Goal: Transaction & Acquisition: Purchase product/service

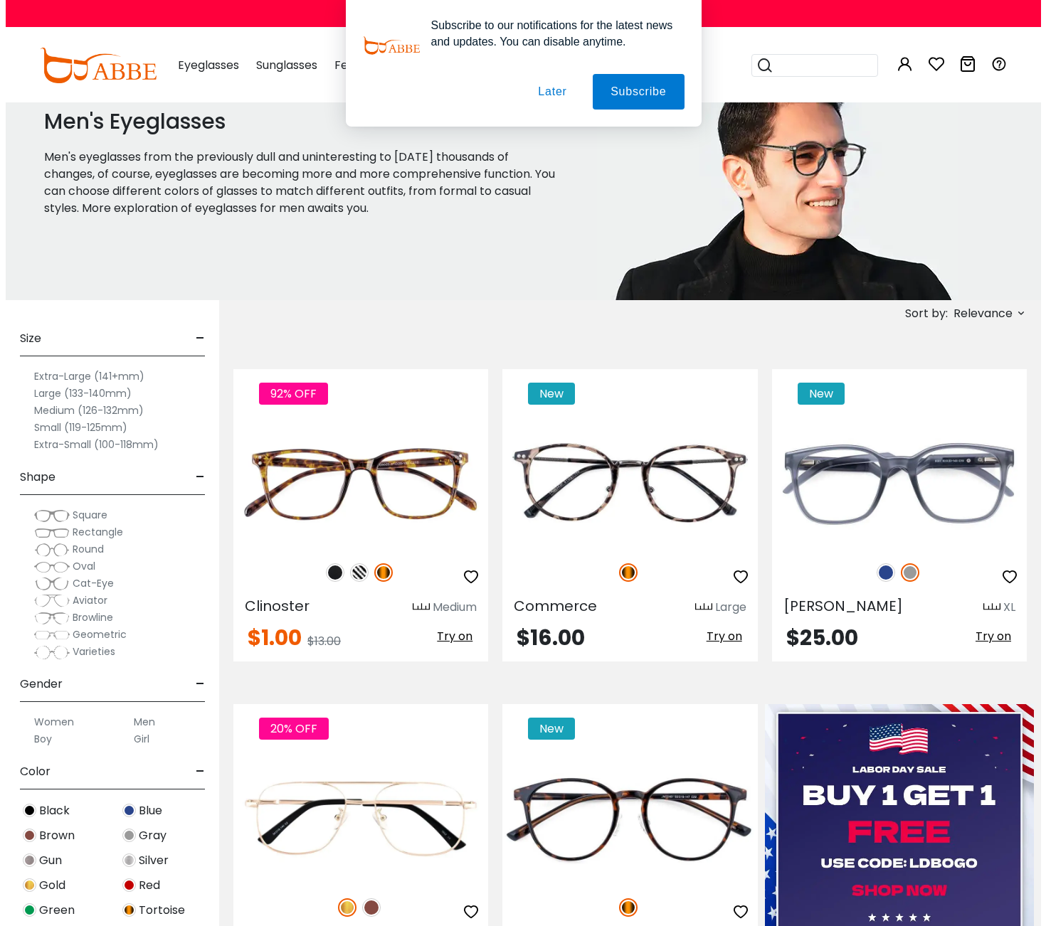
scroll to position [140, 0]
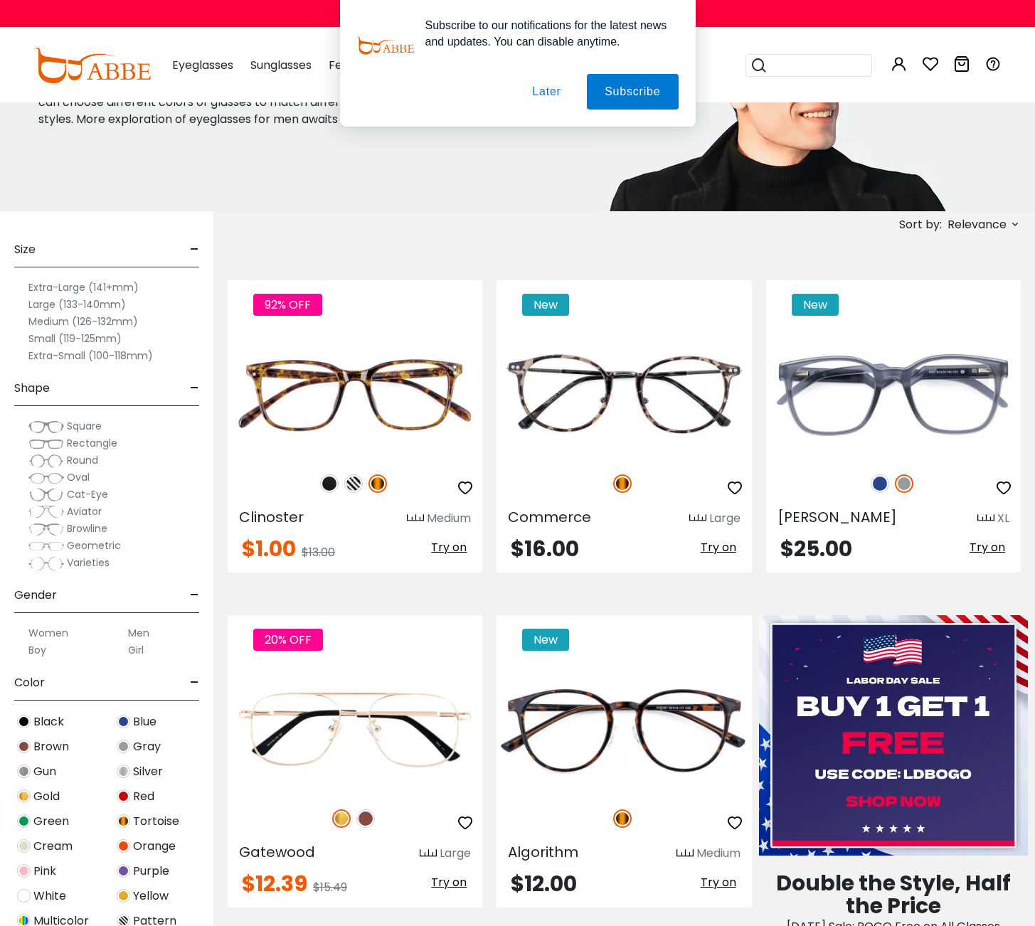
click at [0, 0] on button "Later" at bounding box center [0, 0] width 0 height 0
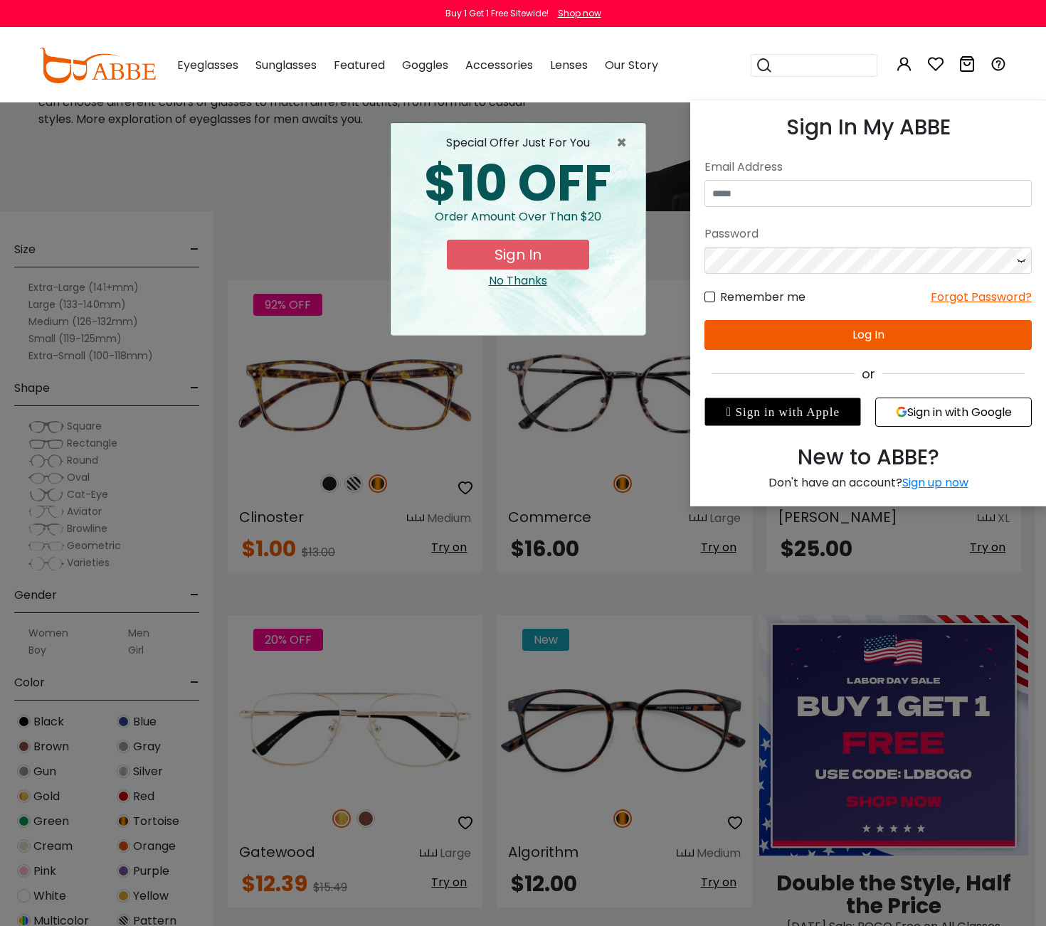
click at [903, 70] on icon at bounding box center [903, 63] width 17 height 17
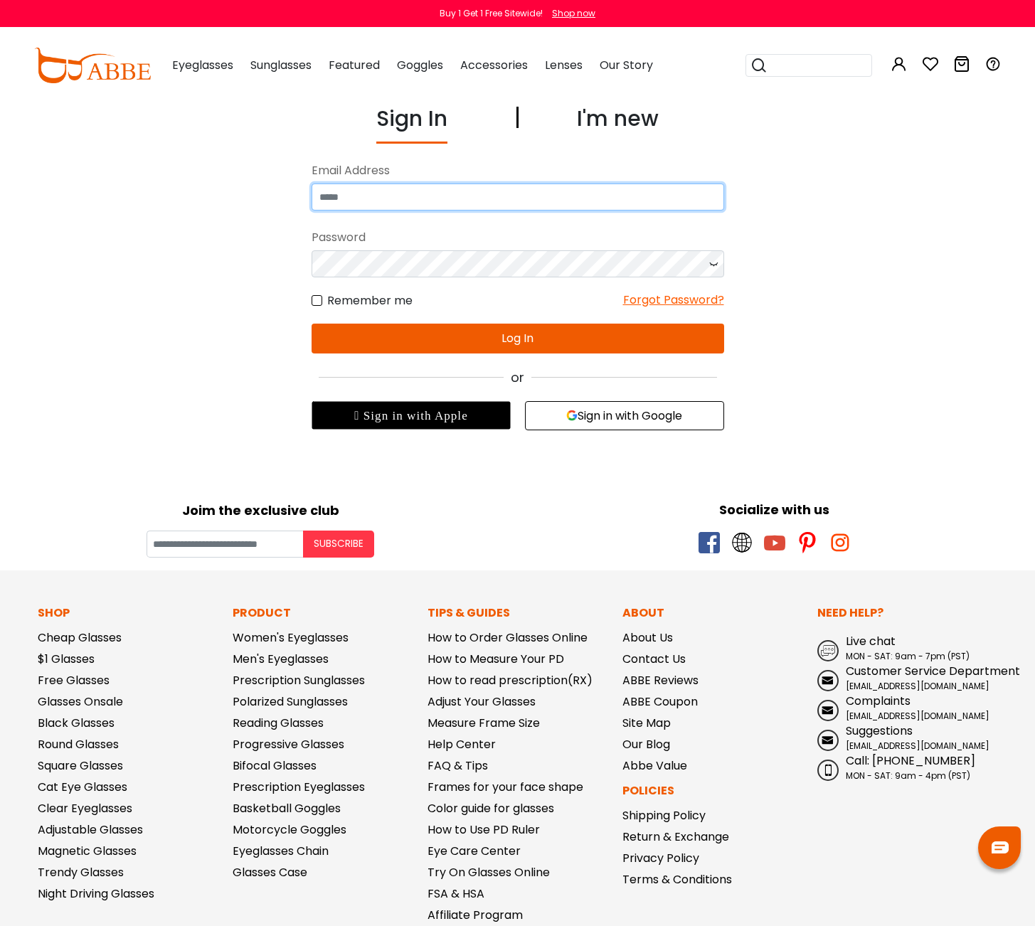
type input "**********"
click at [533, 332] on button "Log In" at bounding box center [518, 339] width 413 height 30
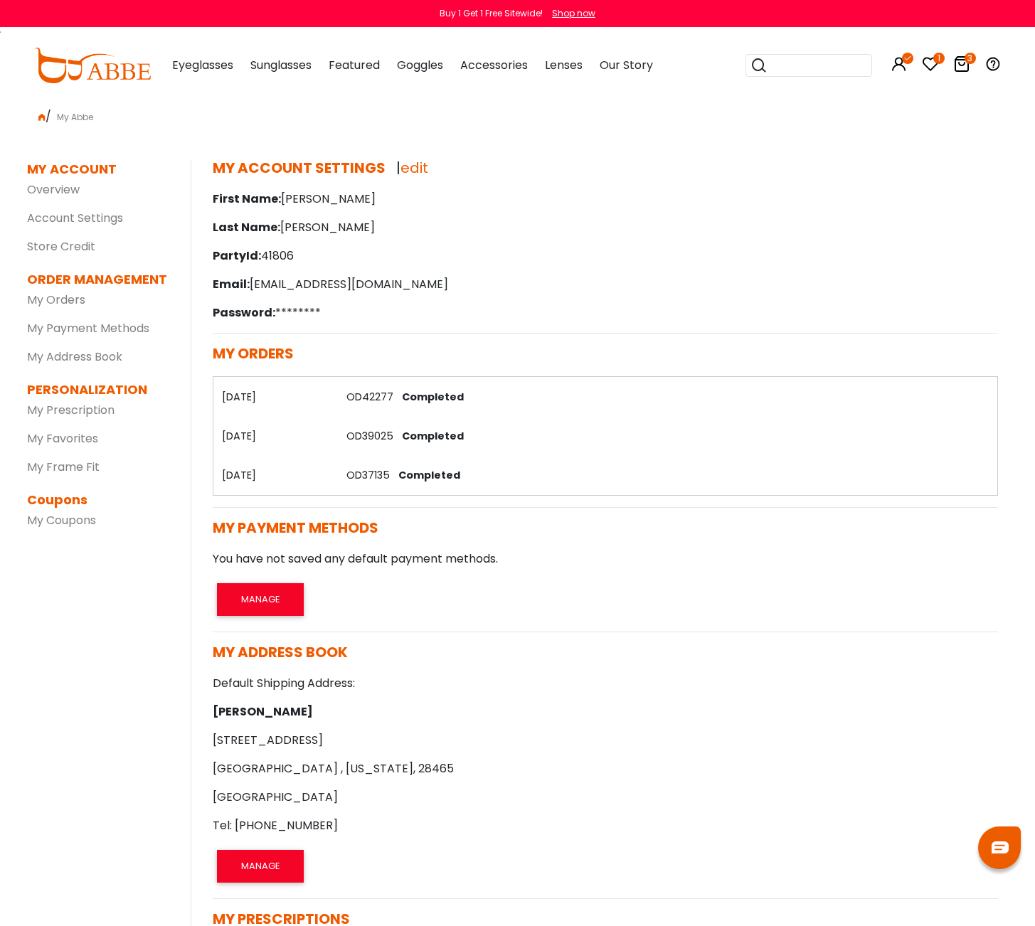
click at [261, 394] on th "21/06/2023" at bounding box center [275, 396] width 125 height 39
click at [438, 400] on span "Completed" at bounding box center [430, 397] width 68 height 14
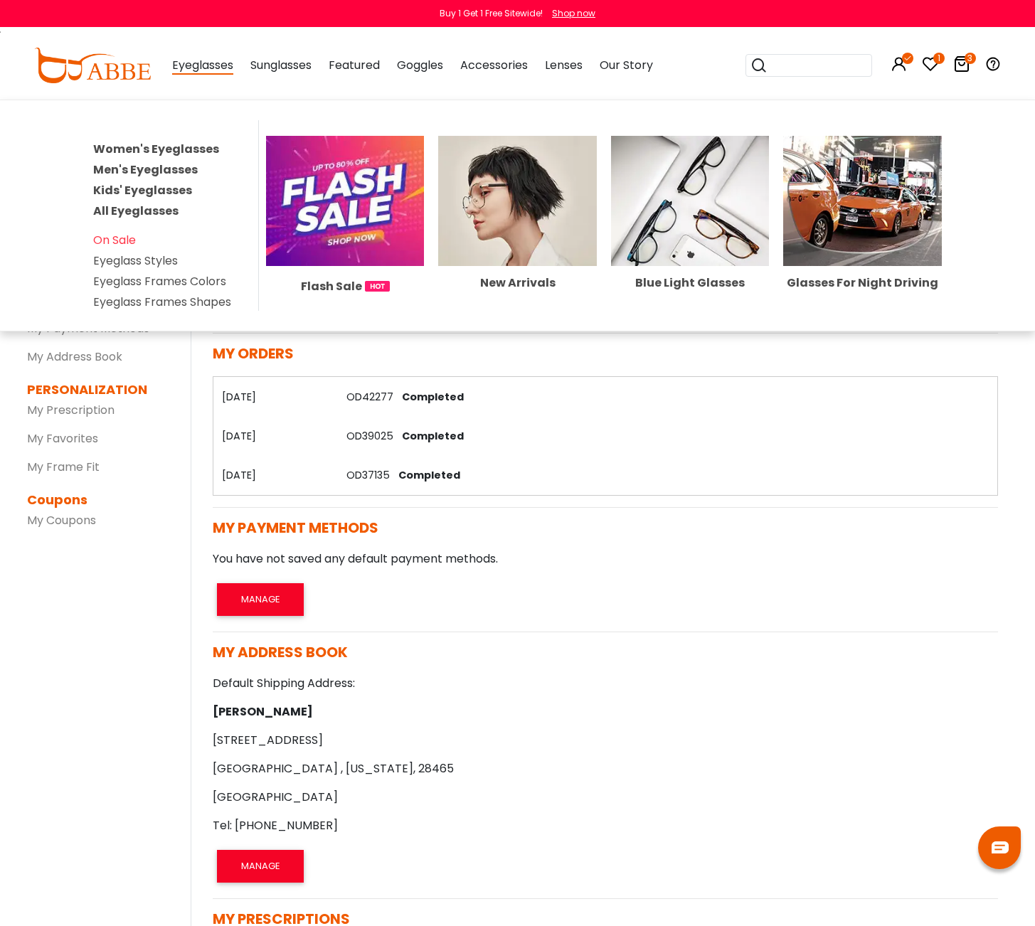
click at [208, 63] on span "Eyeglasses" at bounding box center [202, 66] width 61 height 18
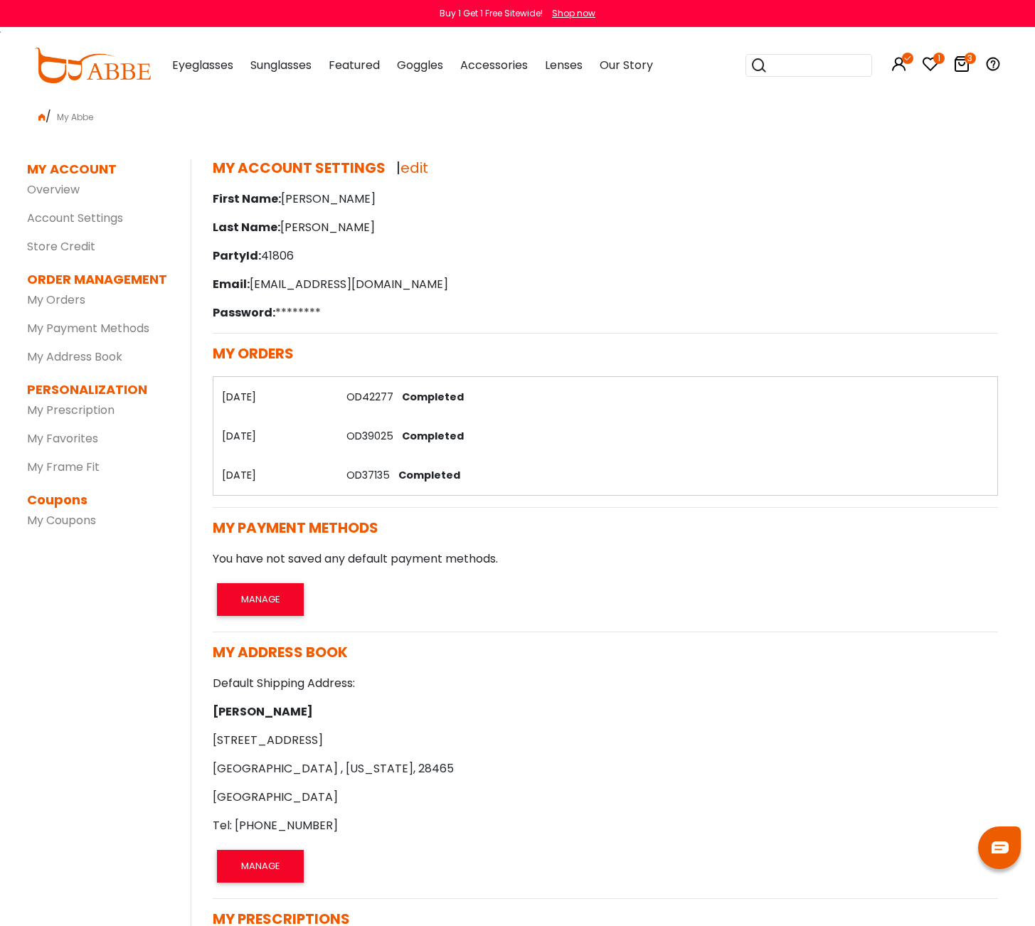
click at [686, 420] on td "OD39025 Completed" at bounding box center [667, 435] width 659 height 39
click at [250, 400] on th "[DATE]" at bounding box center [275, 396] width 125 height 39
click at [384, 392] on link "OD42277" at bounding box center [369, 397] width 47 height 14
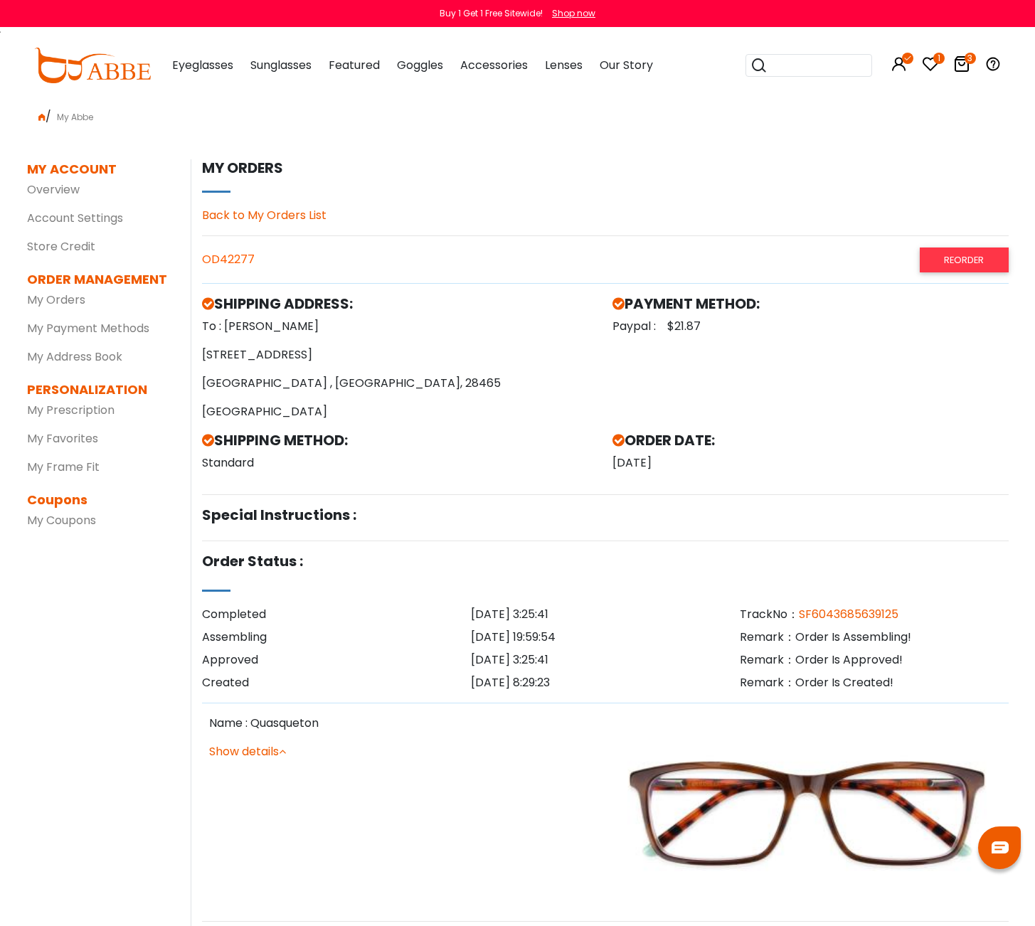
click at [260, 344] on div "MY ACCOUNT SETTINGS | edit First Name: [PERSON_NAME] Last Name: [PERSON_NAME]: …" at bounding box center [600, 806] width 818 height 1295
click at [65, 190] on link "Overview" at bounding box center [53, 189] width 53 height 16
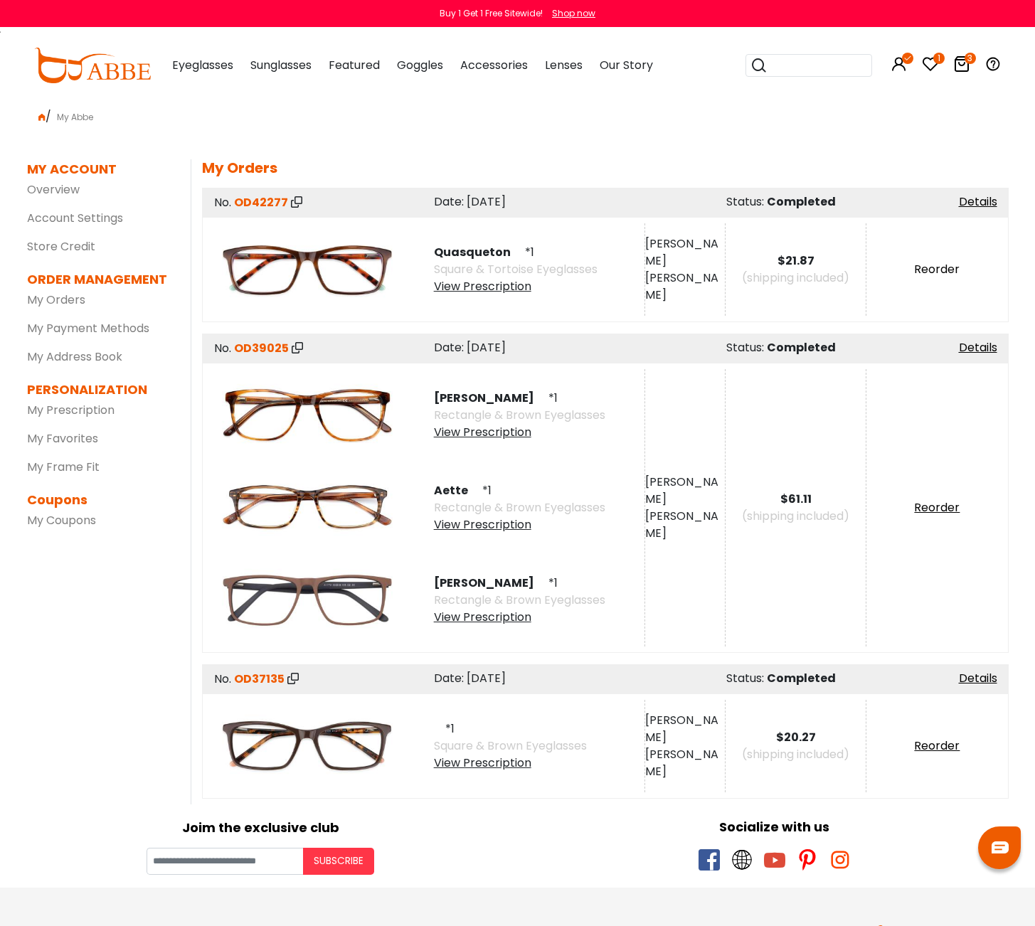
click at [944, 267] on link "Reorder" at bounding box center [937, 269] width 46 height 16
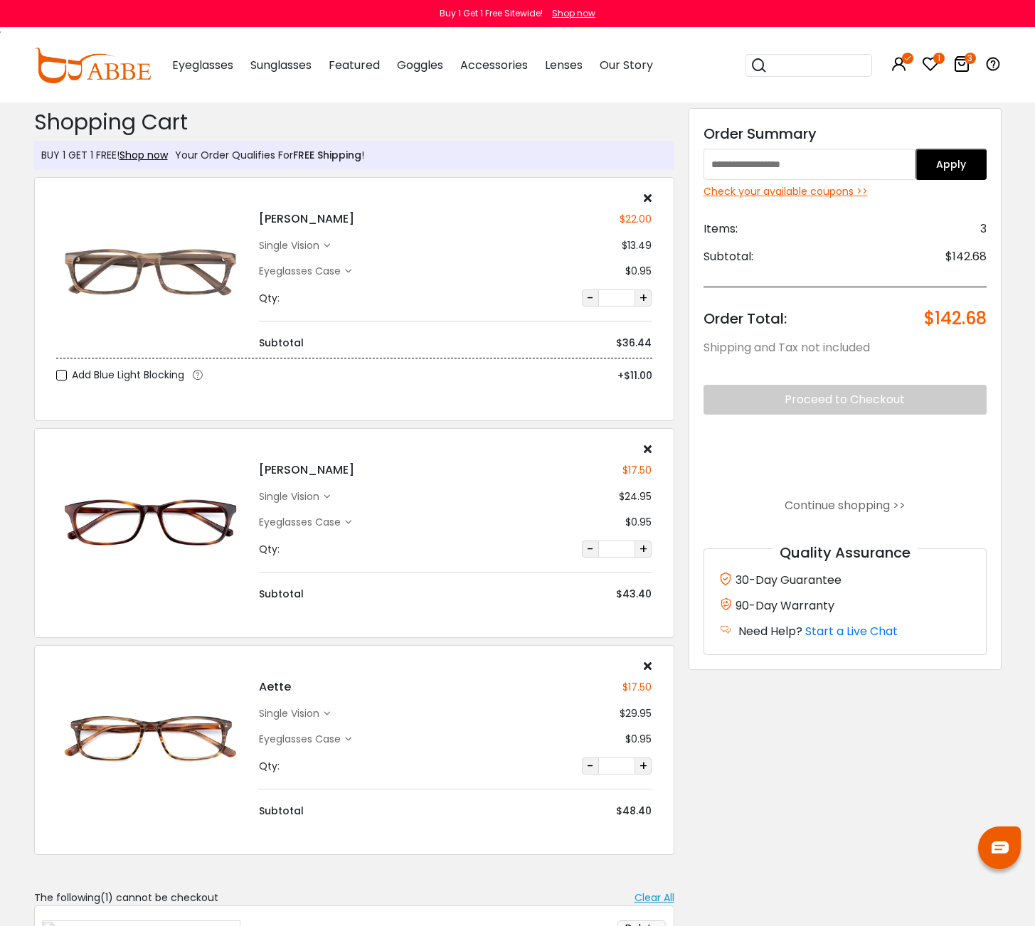
click at [728, 166] on input "text" at bounding box center [809, 164] width 213 height 31
paste input "*"
type input "******"
click at [953, 164] on button "Apply" at bounding box center [950, 164] width 71 height 31
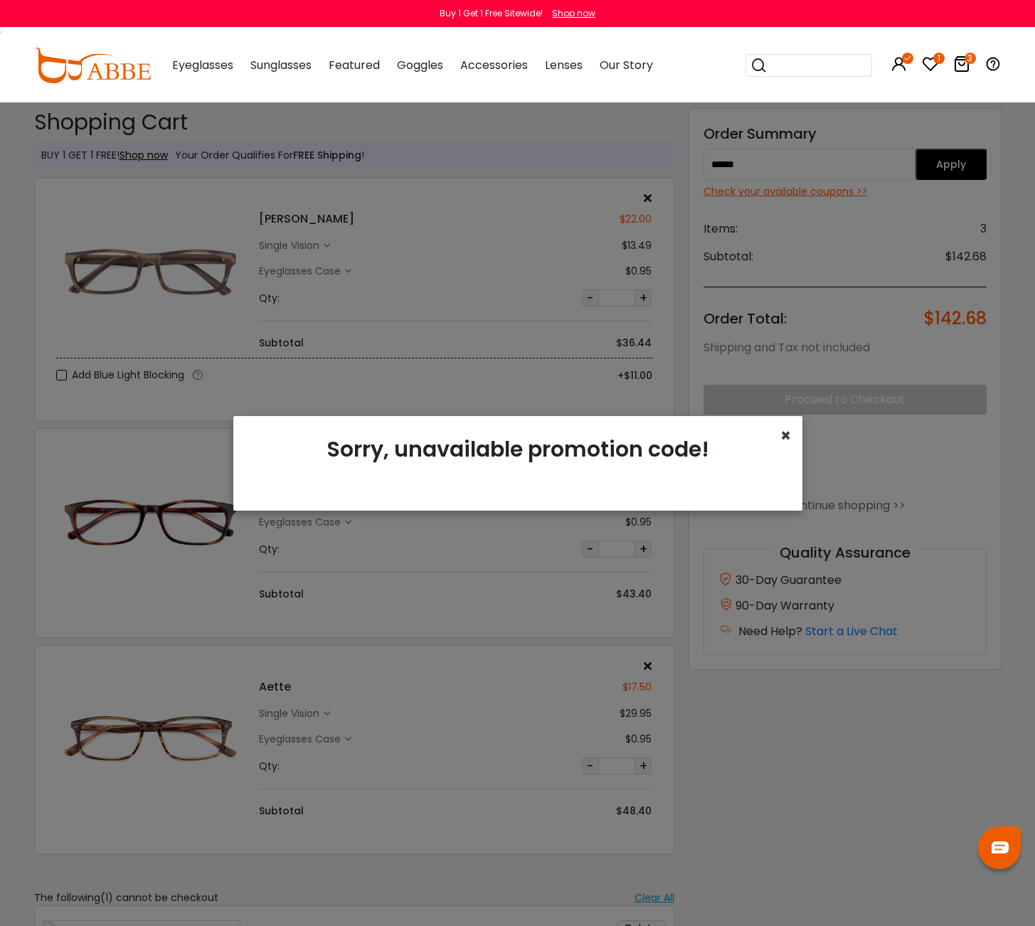
click at [783, 440] on span "×" at bounding box center [785, 435] width 11 height 23
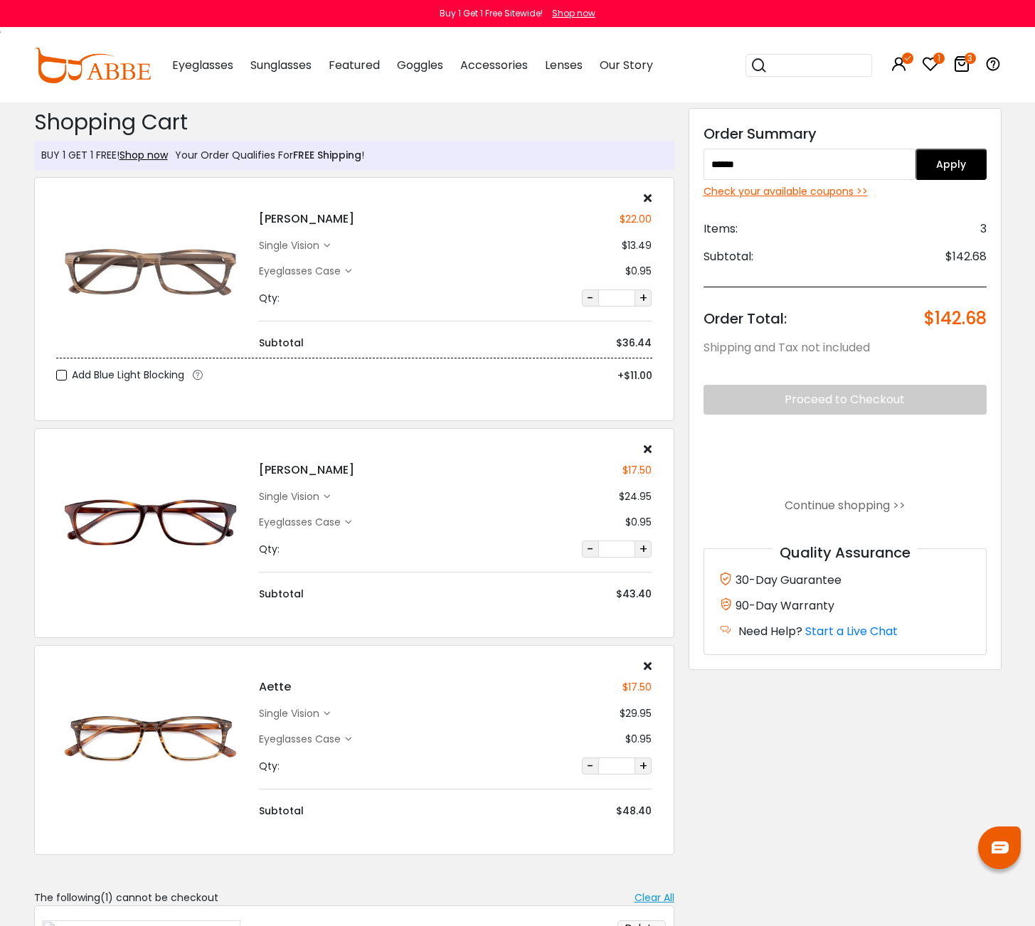
click at [965, 63] on icon at bounding box center [961, 63] width 17 height 17
click at [956, 62] on icon at bounding box center [961, 63] width 17 height 17
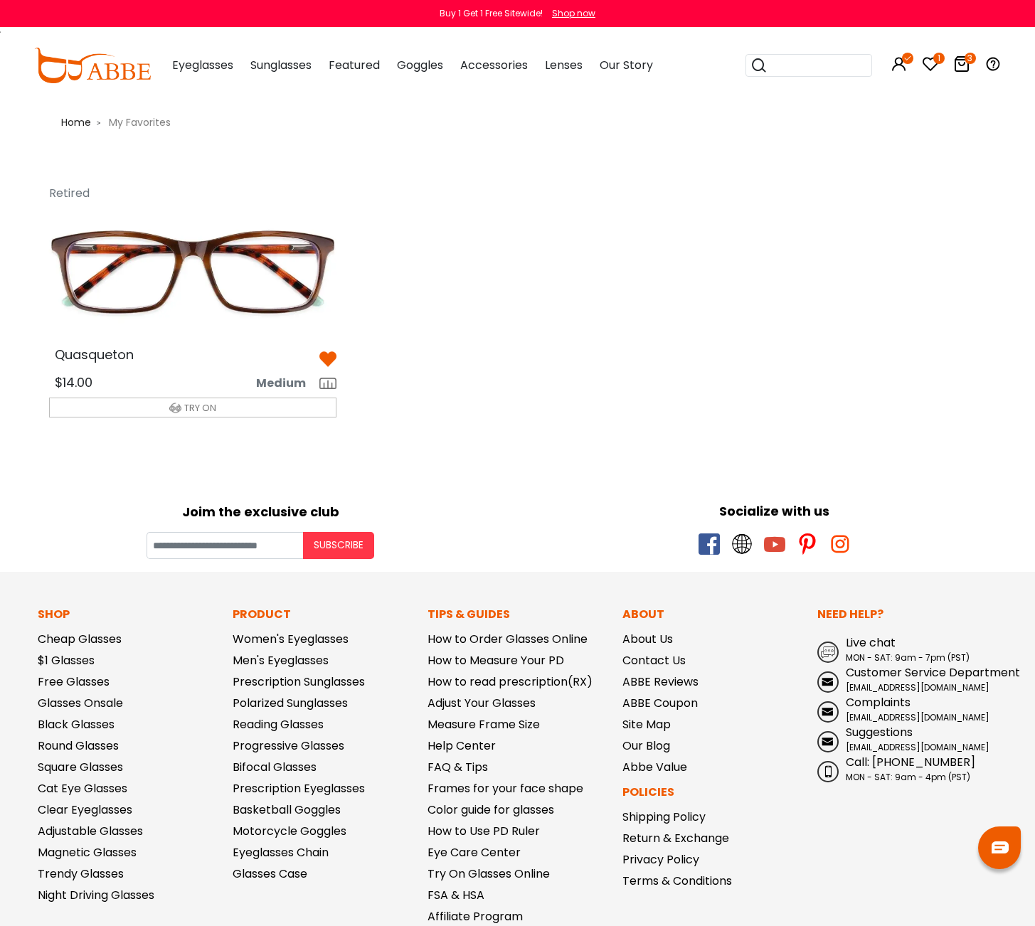
click at [930, 63] on icon at bounding box center [930, 63] width 17 height 17
click at [962, 63] on icon at bounding box center [961, 63] width 17 height 17
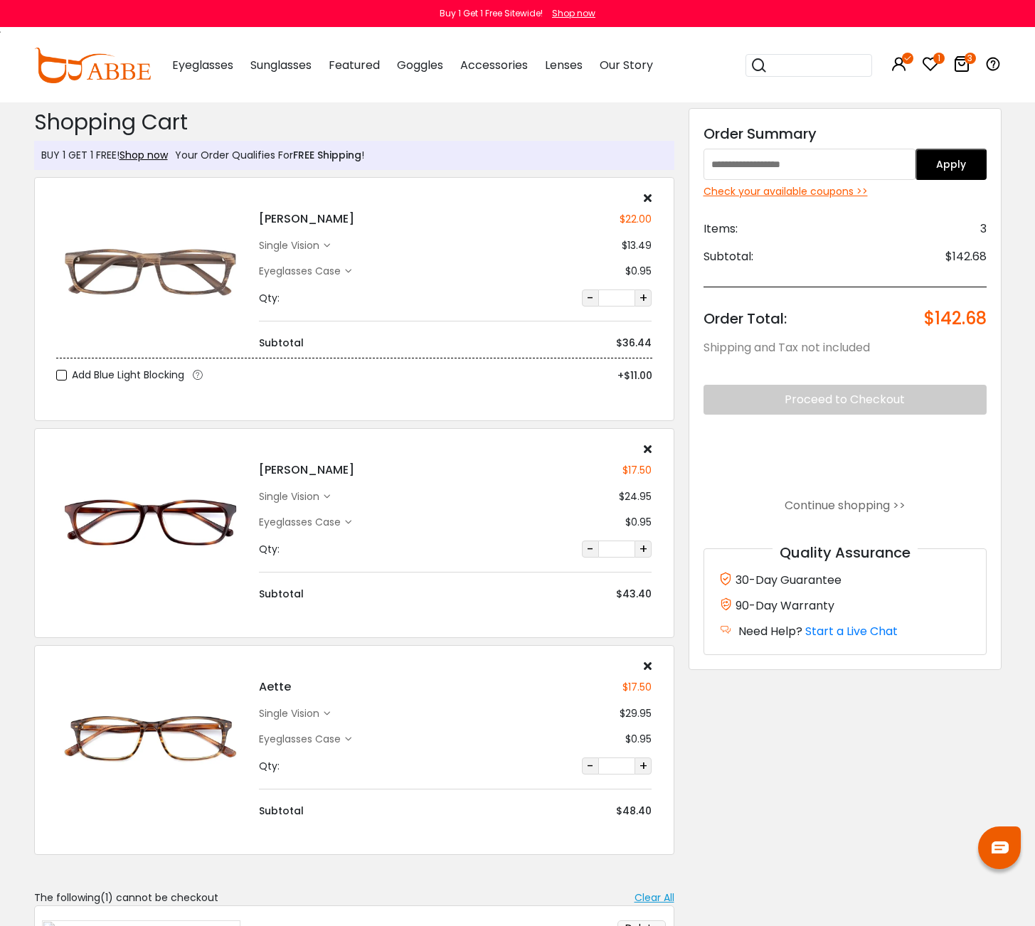
click at [962, 63] on icon at bounding box center [961, 63] width 17 height 17
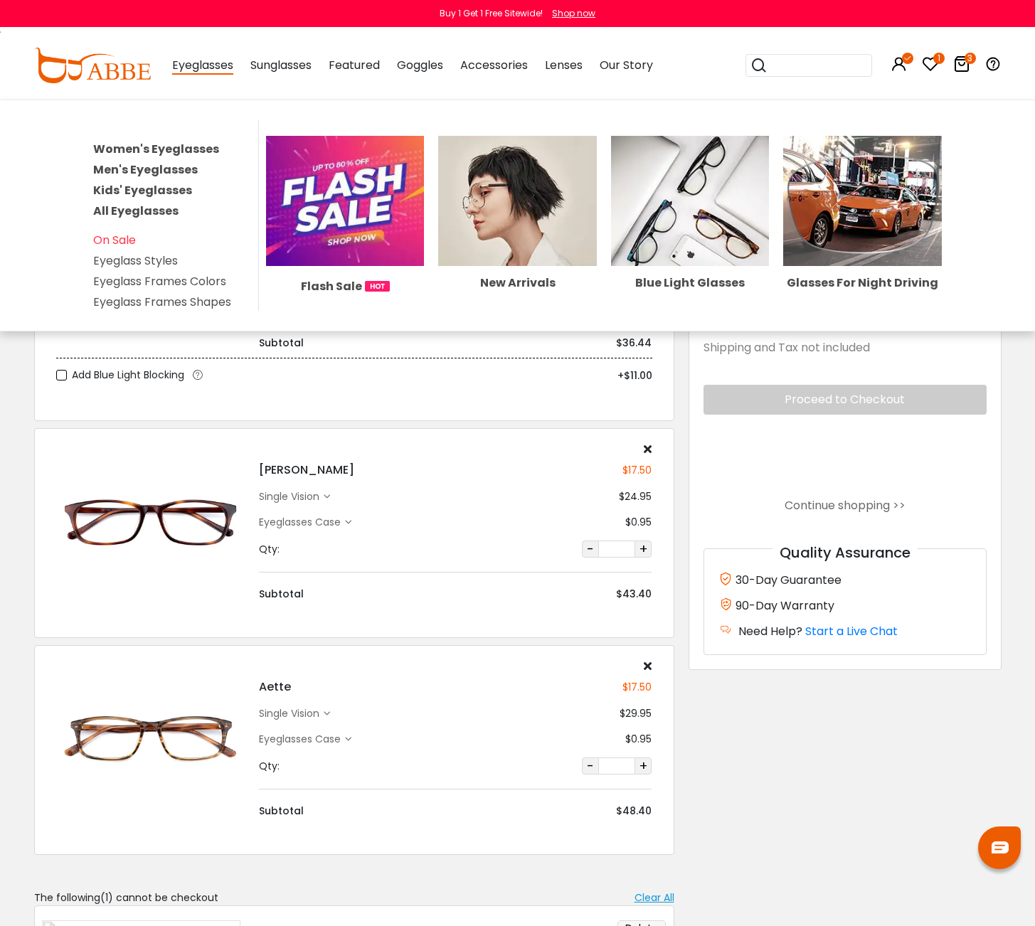
click at [171, 169] on link "Men's Eyeglasses" at bounding box center [145, 169] width 105 height 16
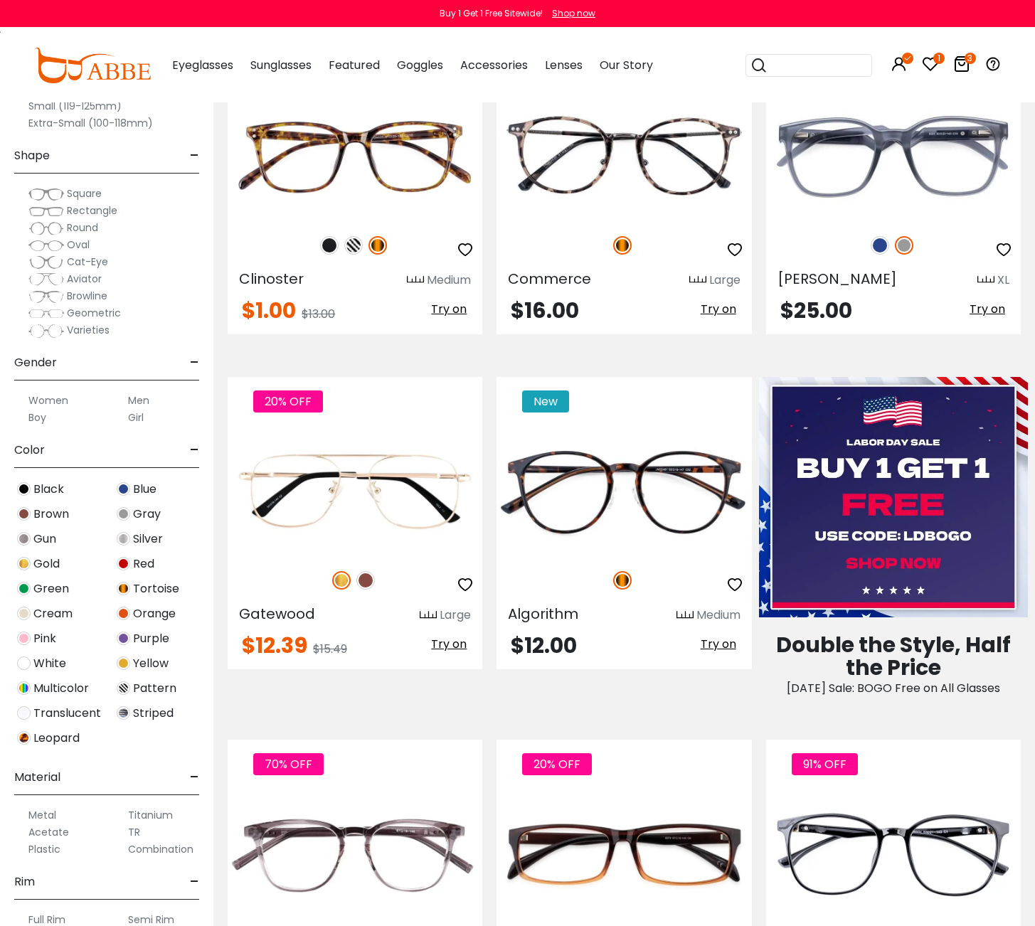
scroll to position [122, 0]
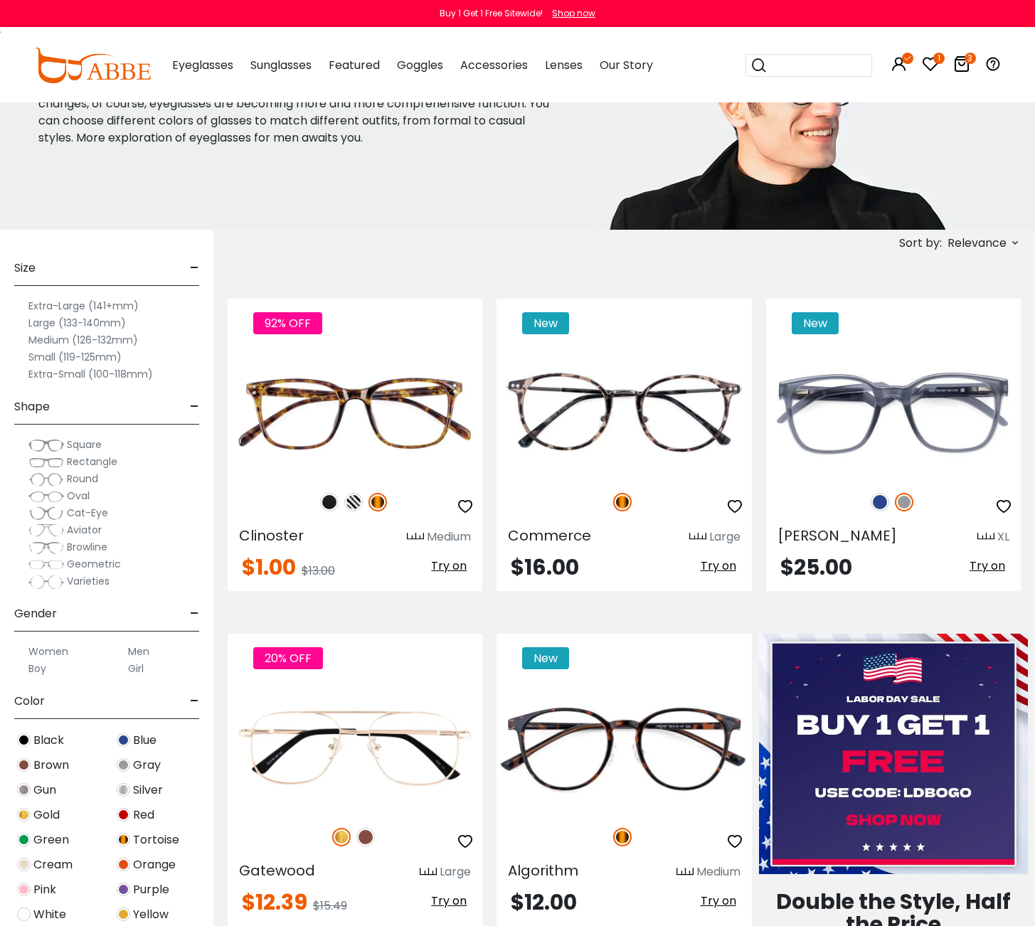
click at [38, 341] on label "Medium (126-132mm)" at bounding box center [83, 339] width 110 height 17
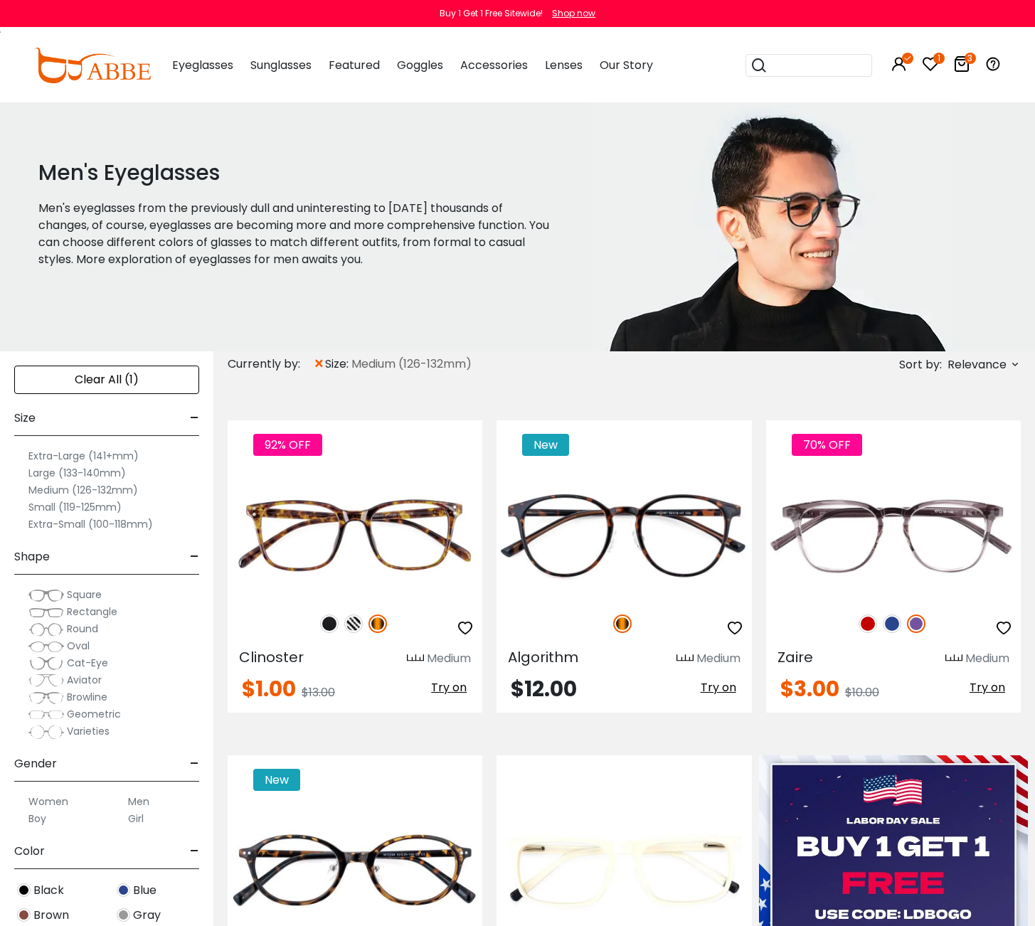
click at [80, 615] on span "Rectangle" at bounding box center [92, 612] width 50 height 14
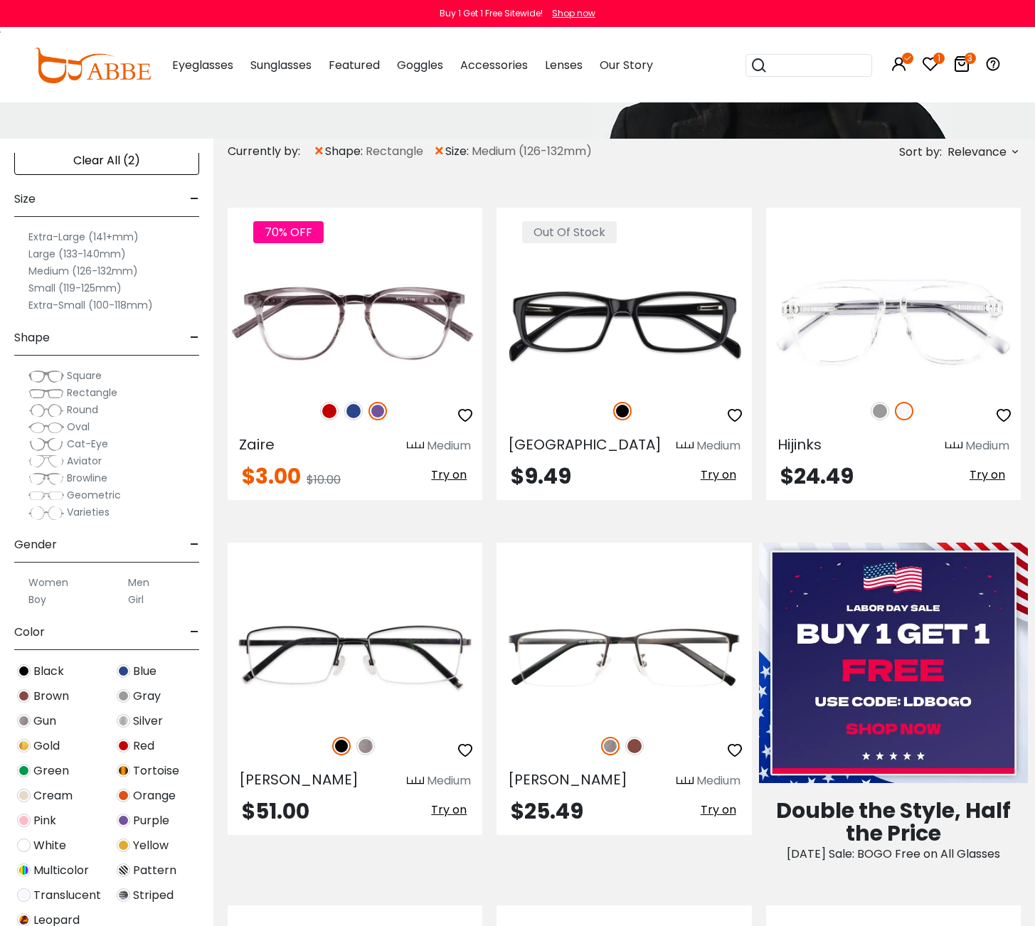
scroll to position [46, 0]
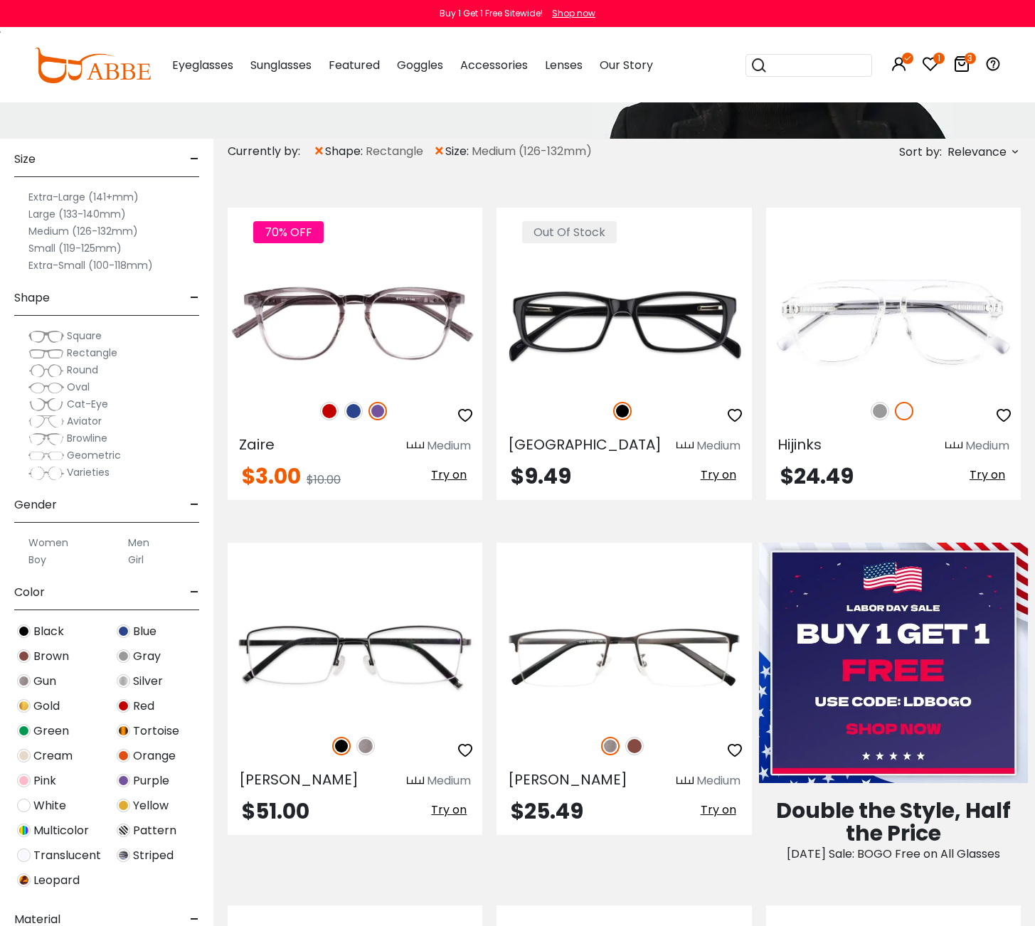
click at [141, 543] on label "Men" at bounding box center [138, 542] width 21 height 17
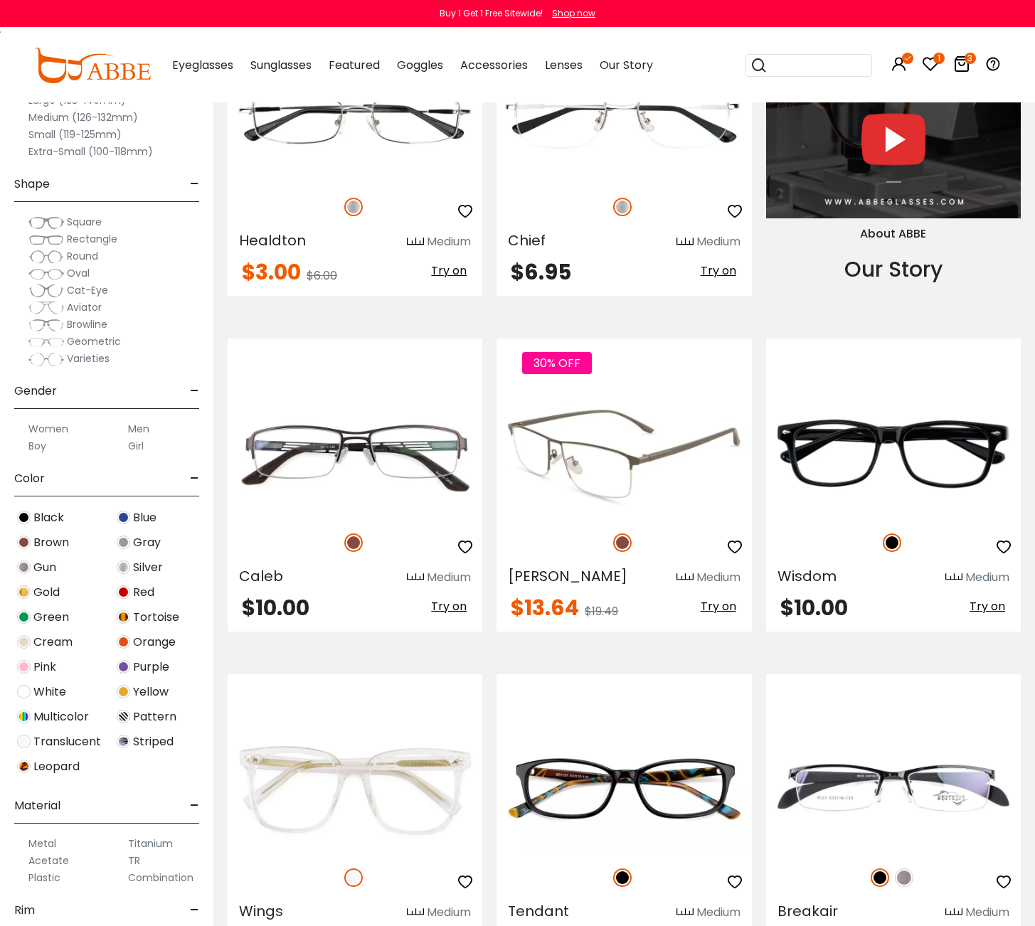
scroll to position [1533, 0]
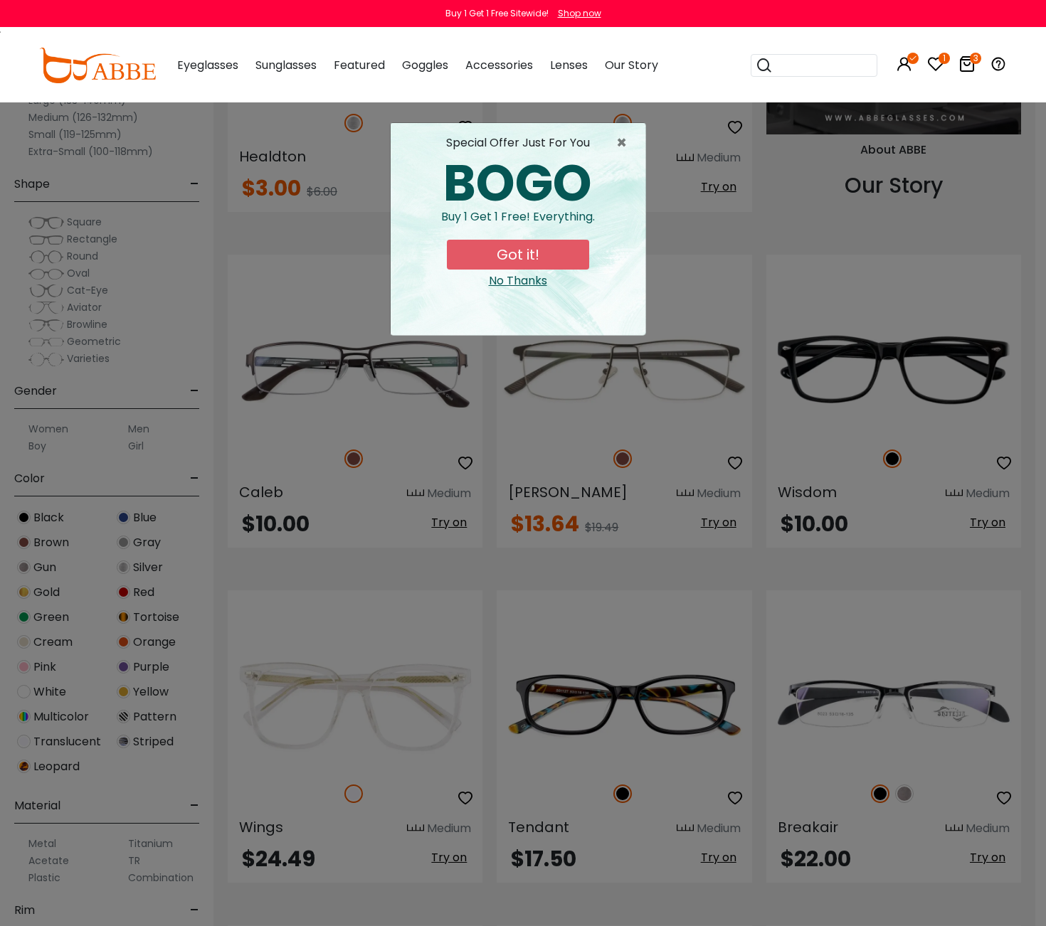
click at [538, 259] on button "Got it!" at bounding box center [518, 255] width 142 height 30
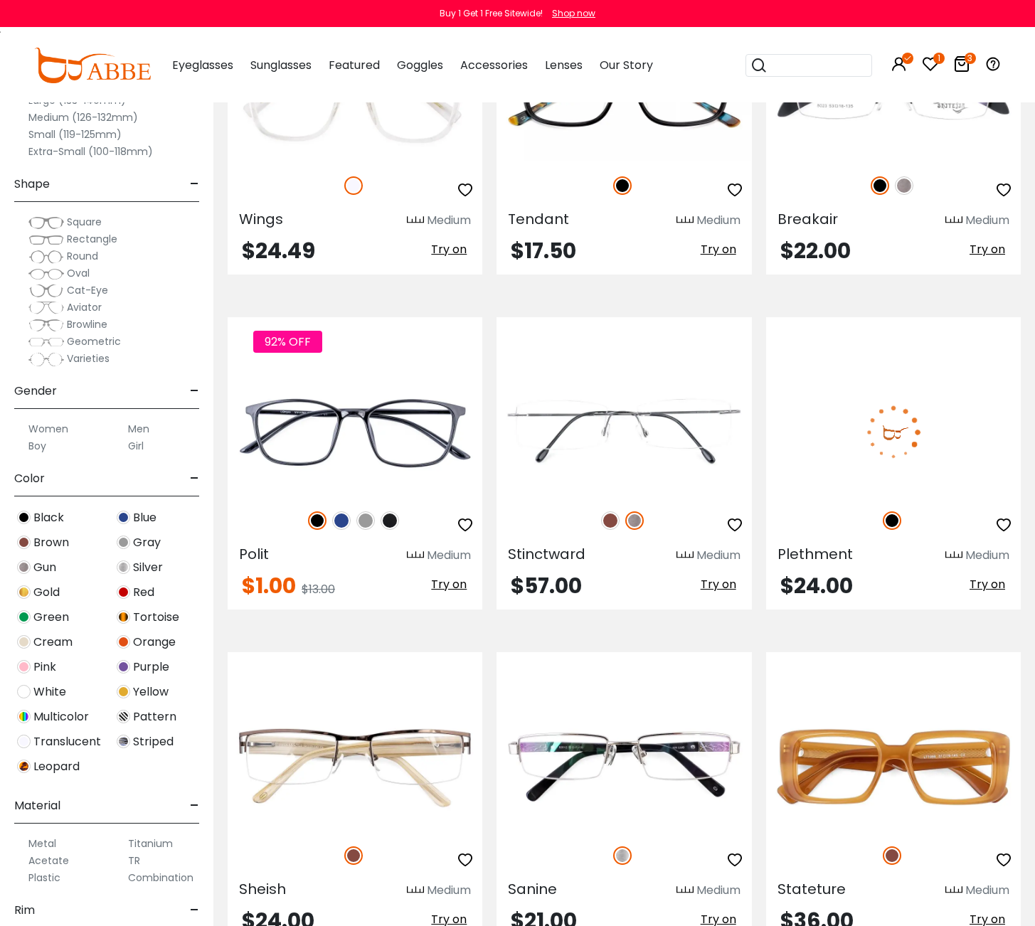
scroll to position [1999, 0]
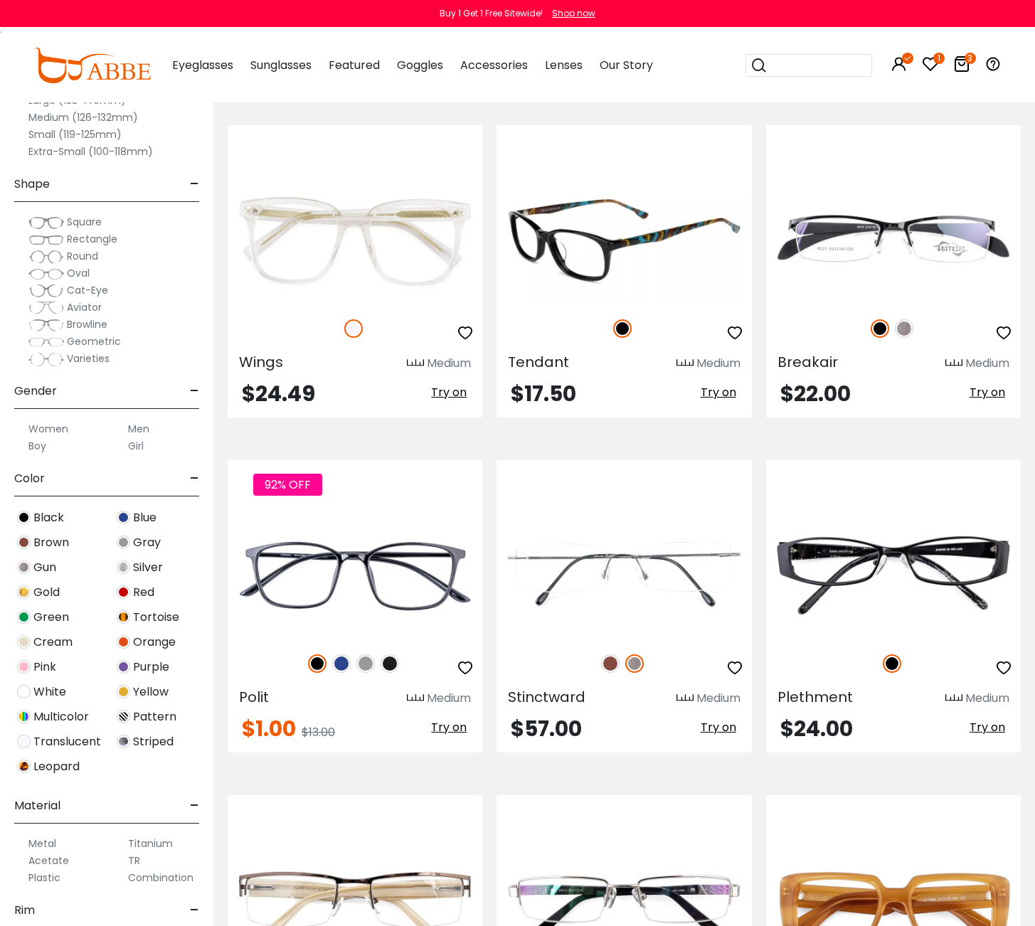
click at [643, 245] on img at bounding box center [623, 239] width 255 height 127
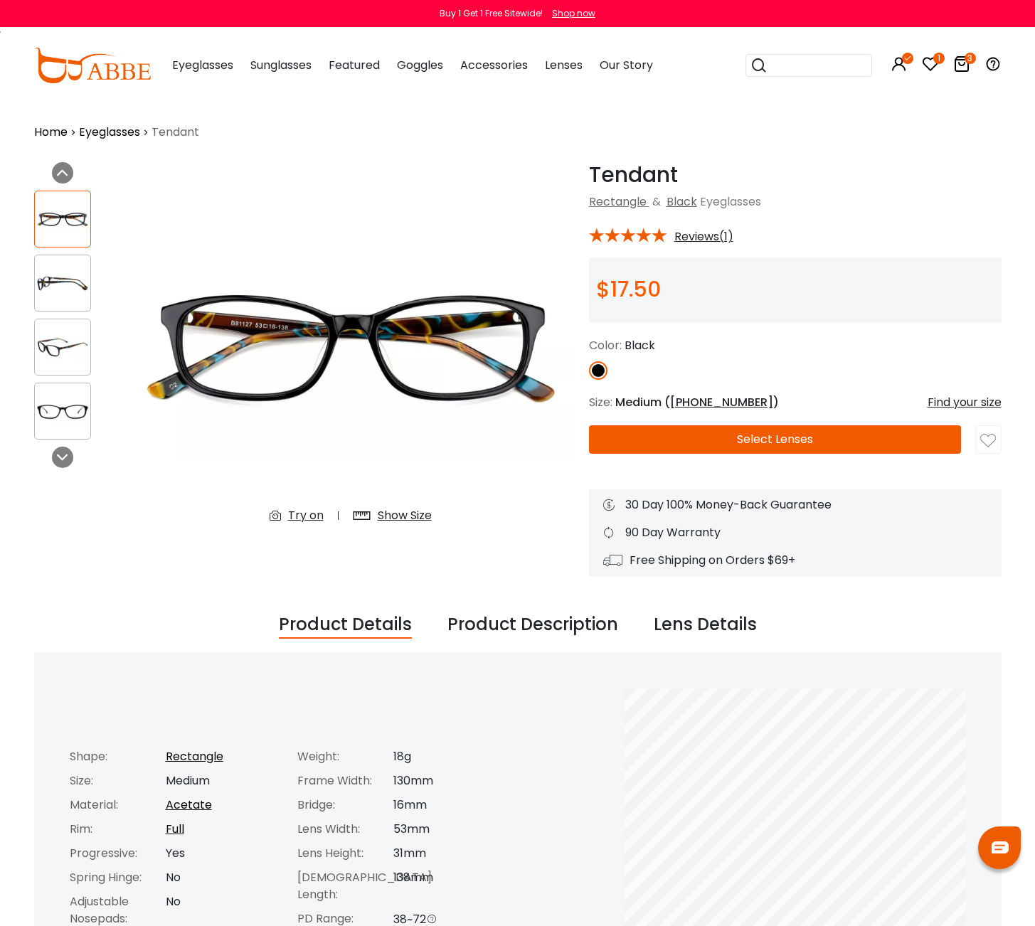
click at [760, 437] on button "Select Lenses" at bounding box center [775, 439] width 373 height 28
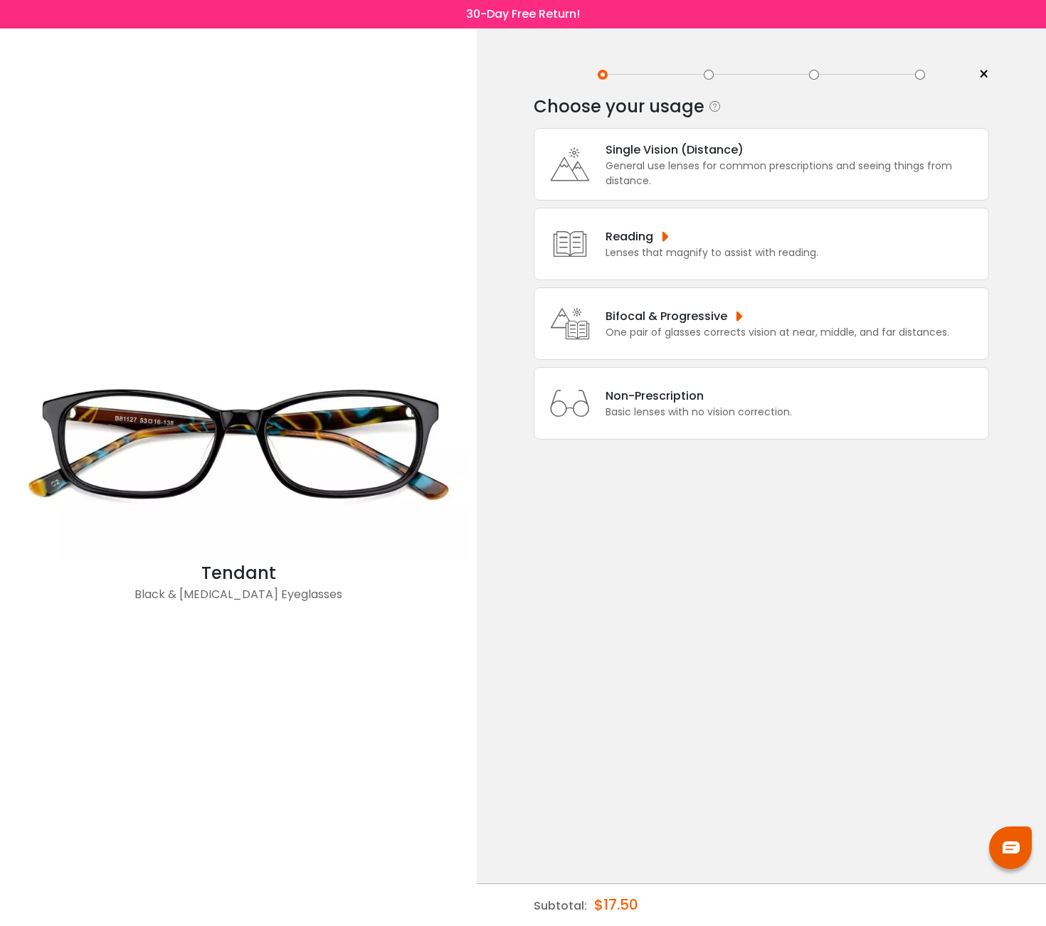
click at [632, 260] on div "Lenses that magnify to assist with reading." at bounding box center [711, 252] width 213 height 15
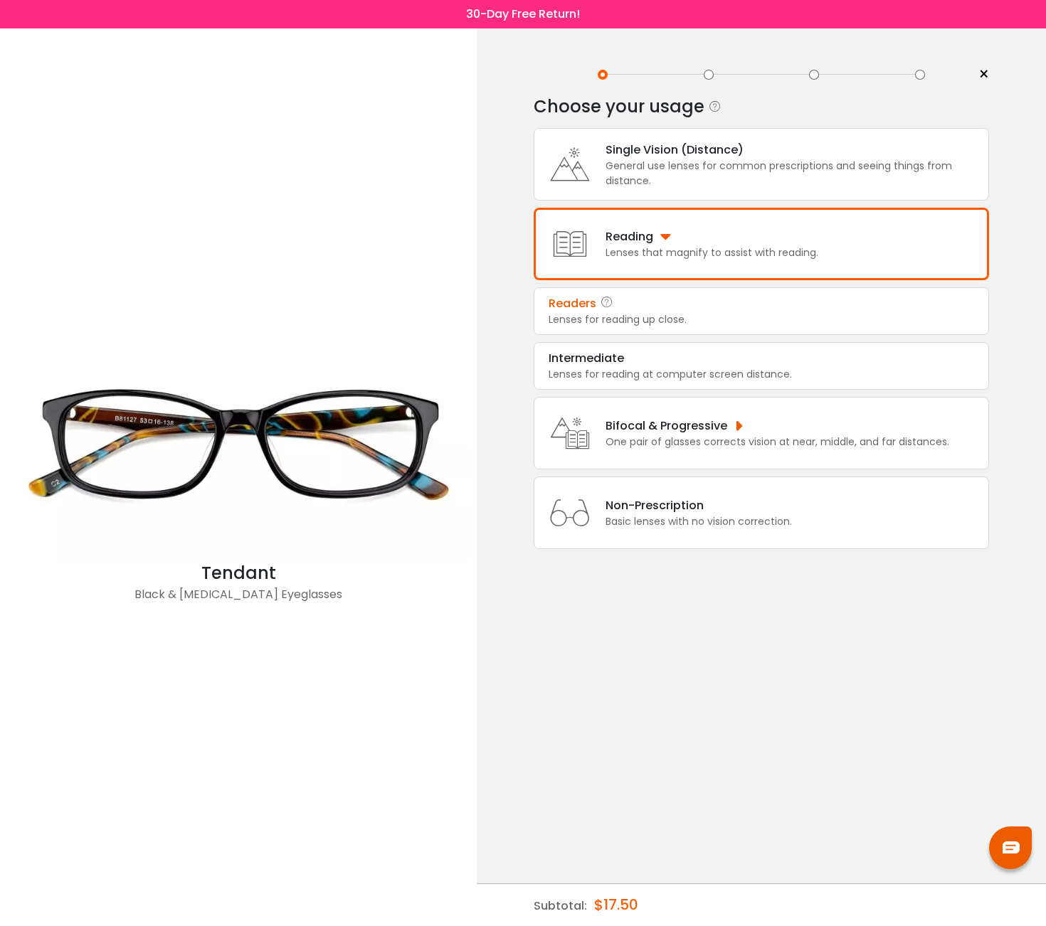
click at [696, 327] on div "Lenses for reading up close." at bounding box center [760, 319] width 425 height 15
